Goal: Task Accomplishment & Management: Manage account settings

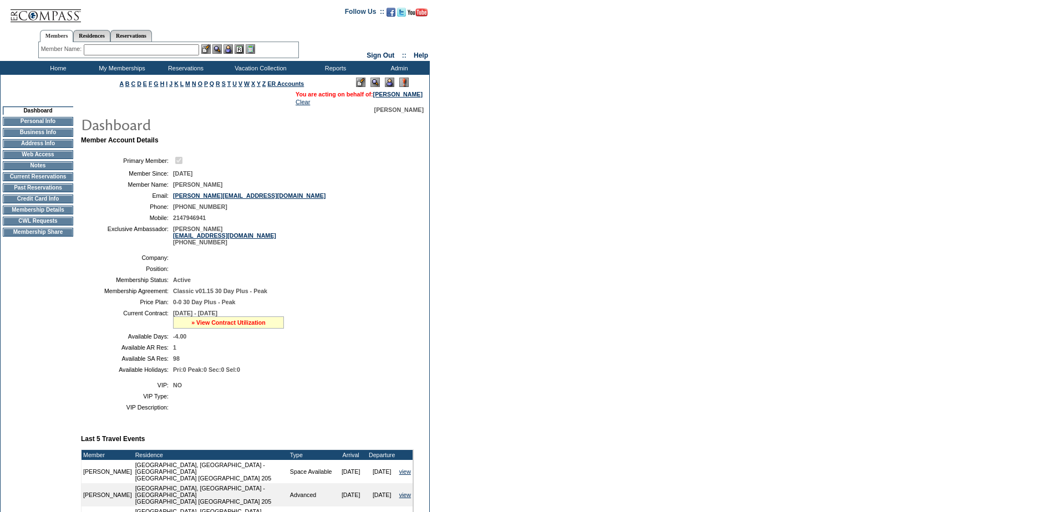
click at [238, 326] on link "» View Contract Utilization" at bounding box center [228, 322] width 74 height 7
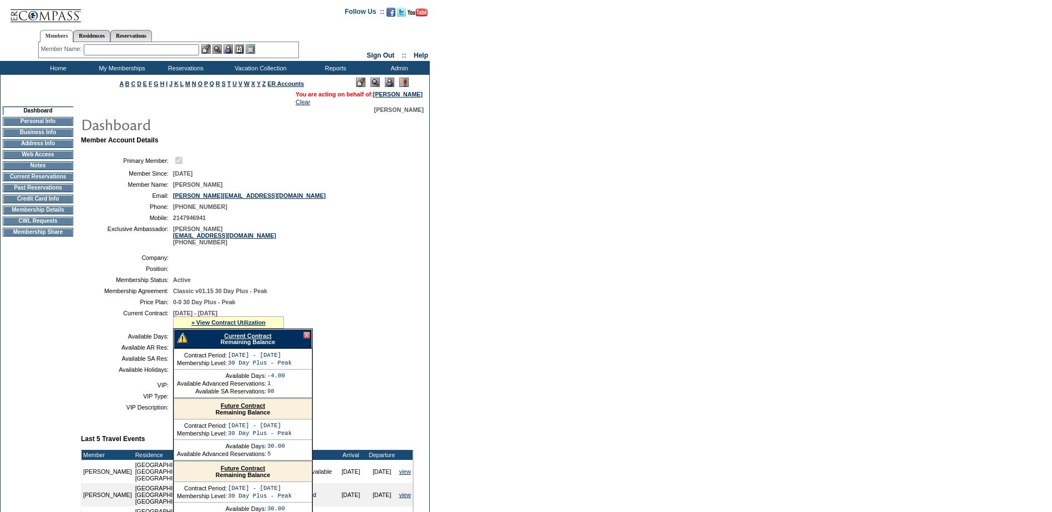
click at [259, 339] on link "Current Contract" at bounding box center [247, 336] width 47 height 7
click at [134, 47] on input "text" at bounding box center [141, 49] width 115 height 11
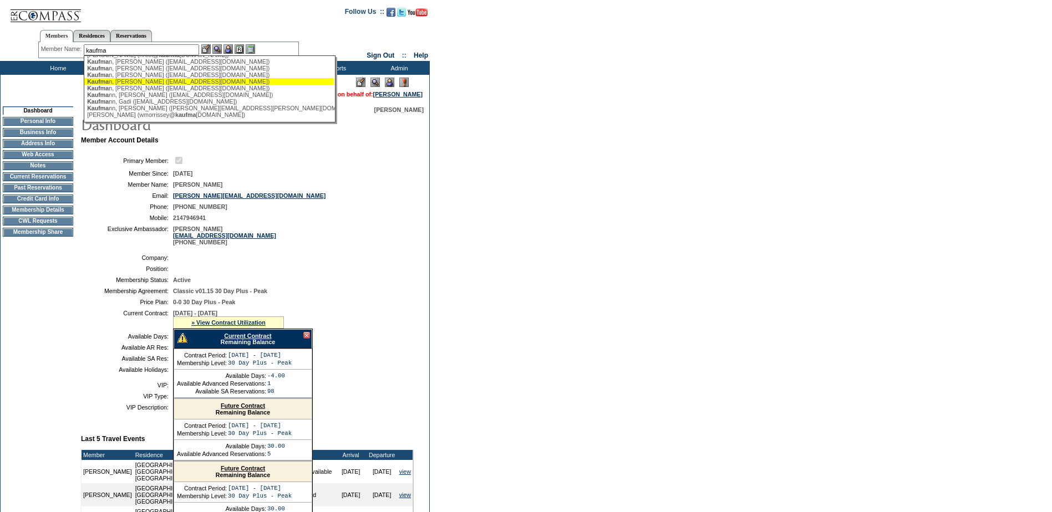
scroll to position [30, 0]
click at [155, 75] on div "Kaufma n, [PERSON_NAME] ([EMAIL_ADDRESS][DOMAIN_NAME])" at bounding box center [209, 77] width 244 height 7
type input "Kaufman, Marjorie (marjoriegkaufman@gmail.com)"
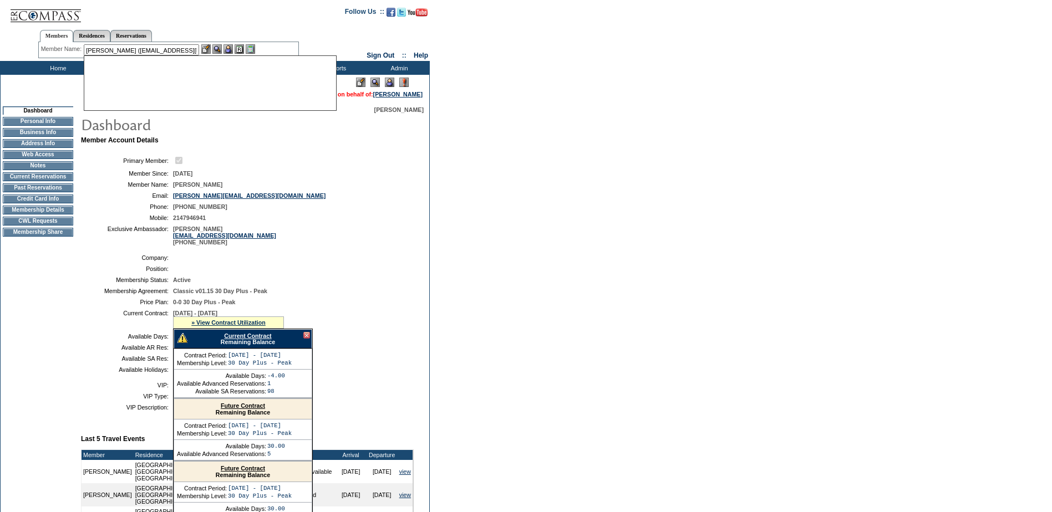
scroll to position [0, 0]
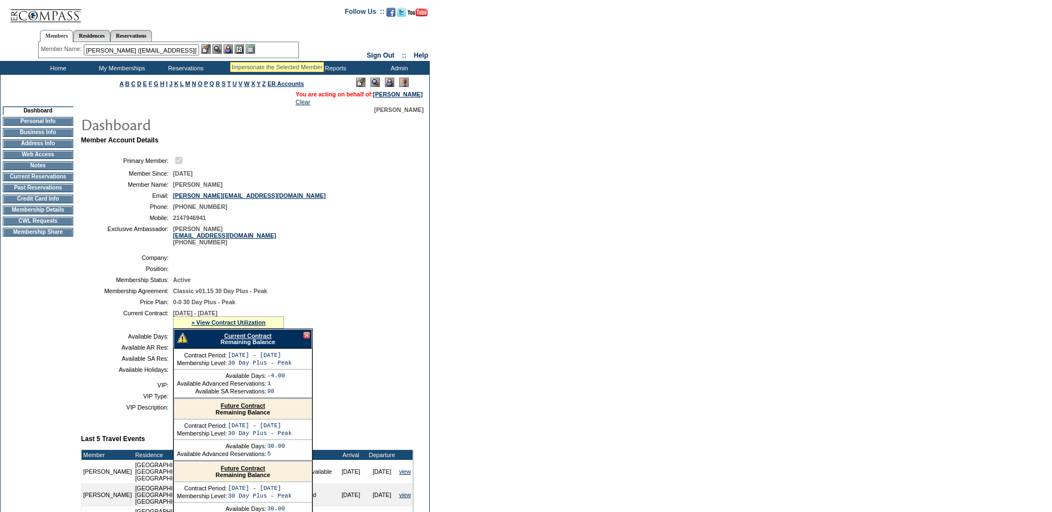
click at [230, 48] on img at bounding box center [227, 48] width 9 height 9
click at [221, 49] on img at bounding box center [216, 48] width 9 height 9
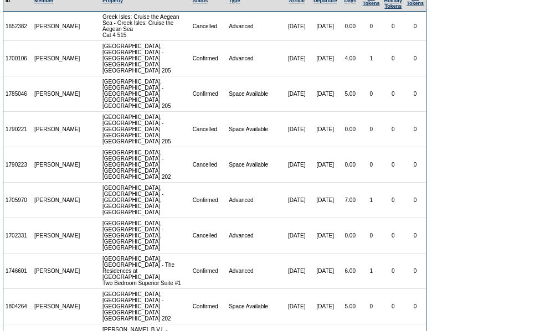
scroll to position [128, 0]
